Goal: Information Seeking & Learning: Learn about a topic

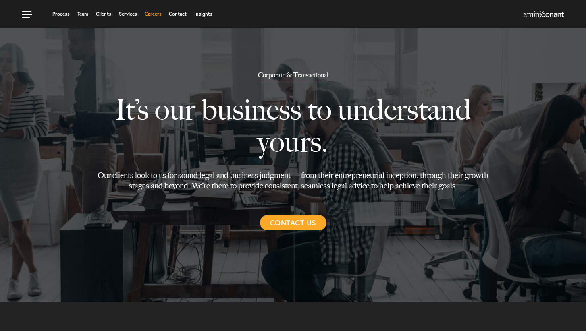
click at [153, 15] on link "Careers" at bounding box center [153, 14] width 17 height 5
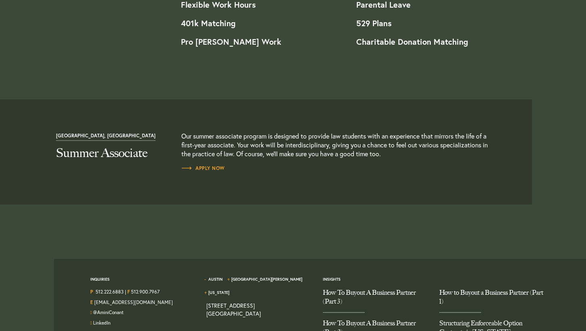
scroll to position [844, 0]
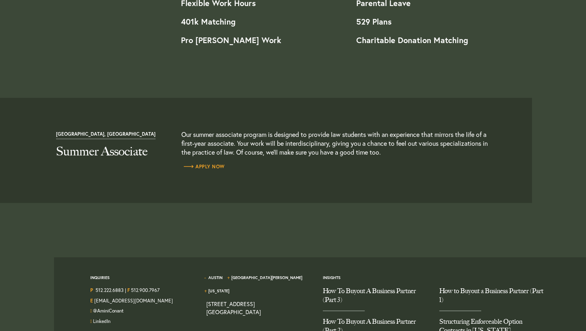
click at [207, 167] on span "Apply Now" at bounding box center [203, 166] width 44 height 5
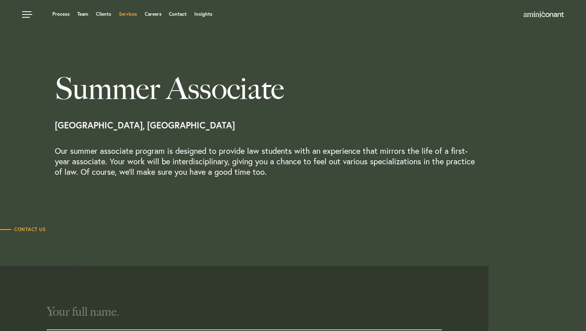
click at [135, 16] on link "Services" at bounding box center [128, 14] width 18 height 5
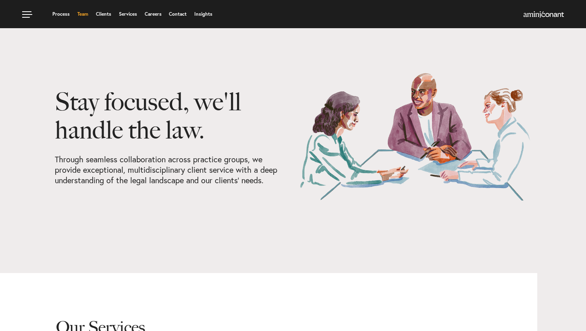
click at [86, 17] on link "Team" at bounding box center [82, 14] width 11 height 5
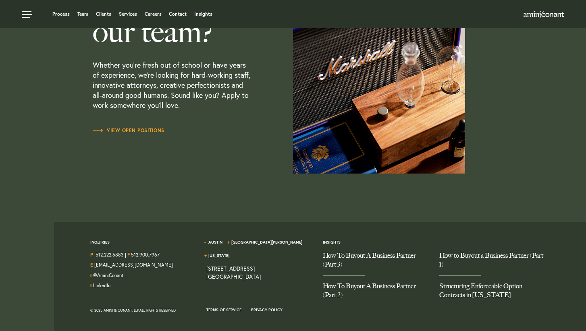
scroll to position [2390, 0]
